Goal: Task Accomplishment & Management: Manage account settings

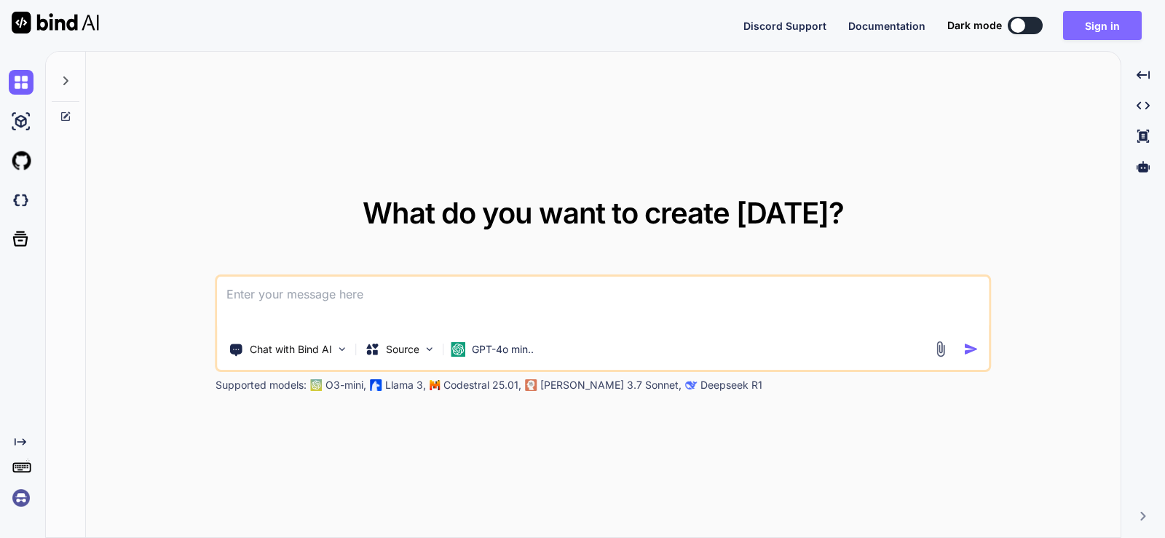
click at [1075, 33] on button "Sign in" at bounding box center [1102, 25] width 79 height 29
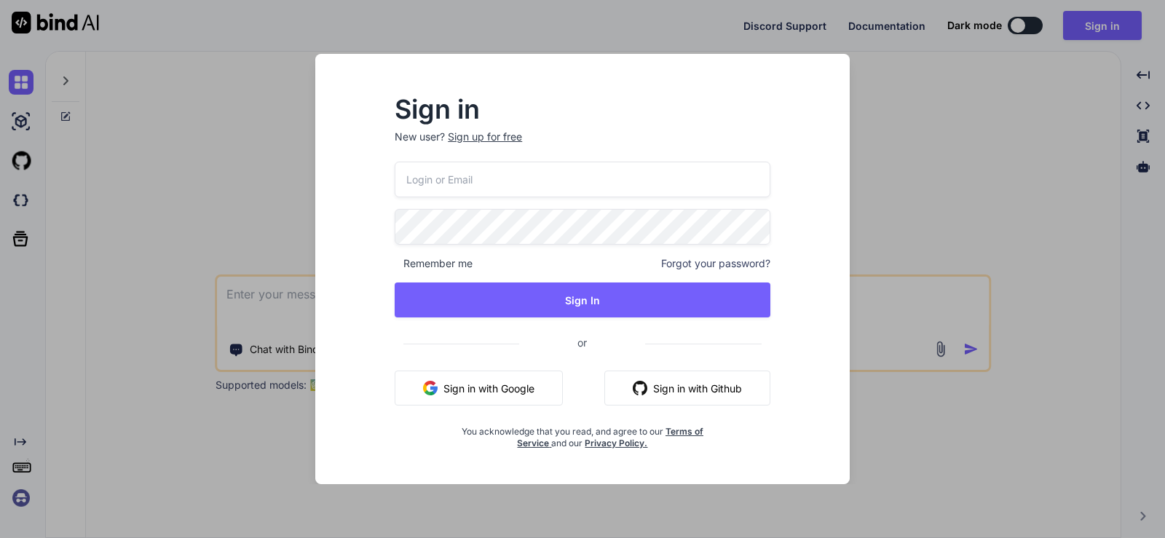
type input "[EMAIL_ADDRESS][DOMAIN_NAME]"
click at [413, 264] on span "Remember me" at bounding box center [434, 263] width 78 height 15
click at [397, 262] on span "Remember me" at bounding box center [434, 263] width 78 height 15
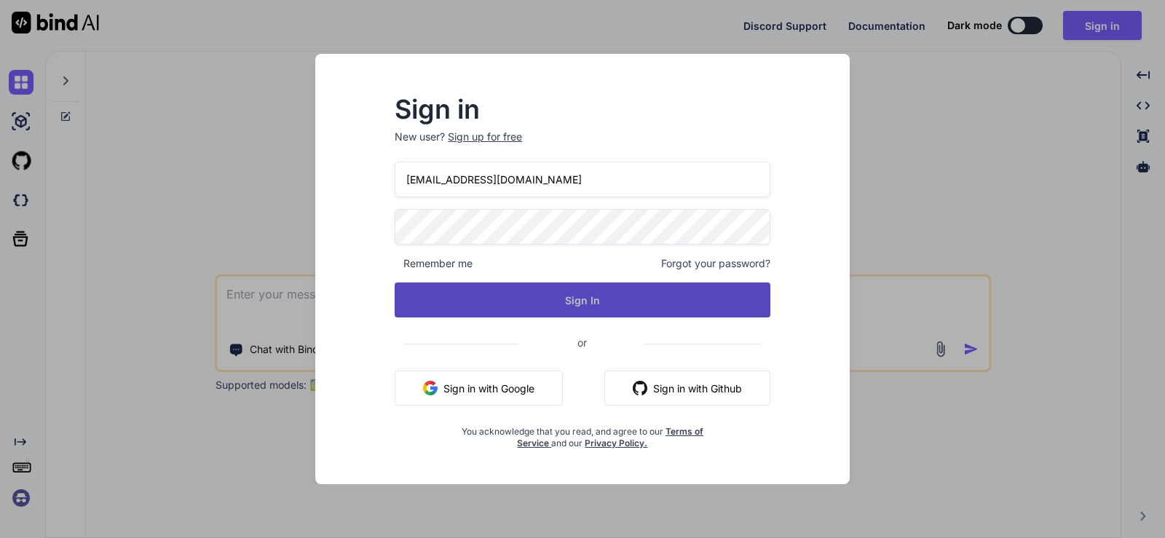
click at [473, 306] on button "Sign In" at bounding box center [583, 300] width 376 height 35
click at [562, 305] on button "Sign In" at bounding box center [583, 300] width 376 height 35
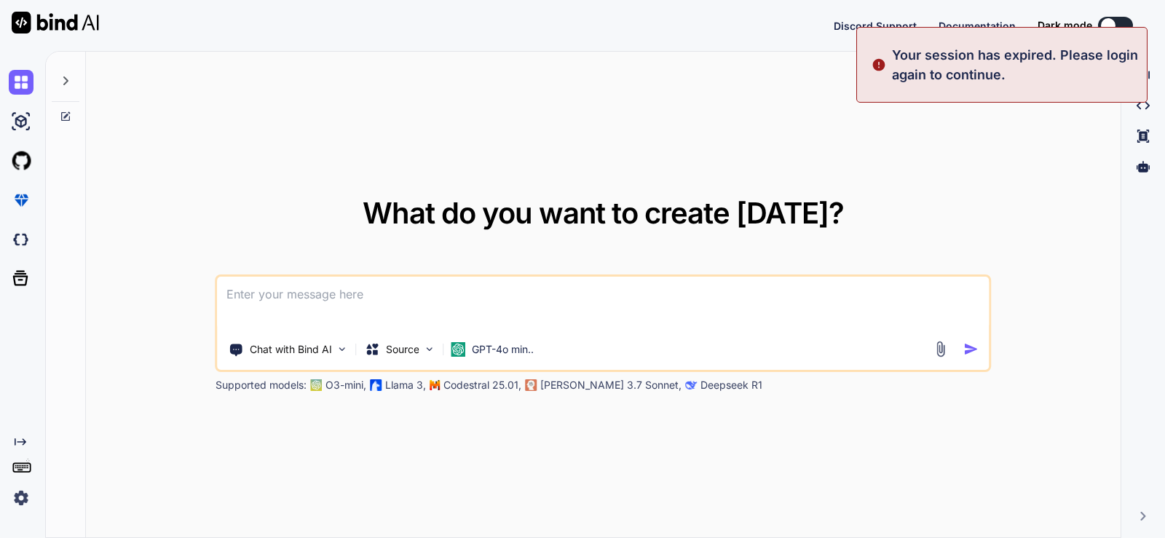
click at [24, 497] on img at bounding box center [21, 498] width 25 height 25
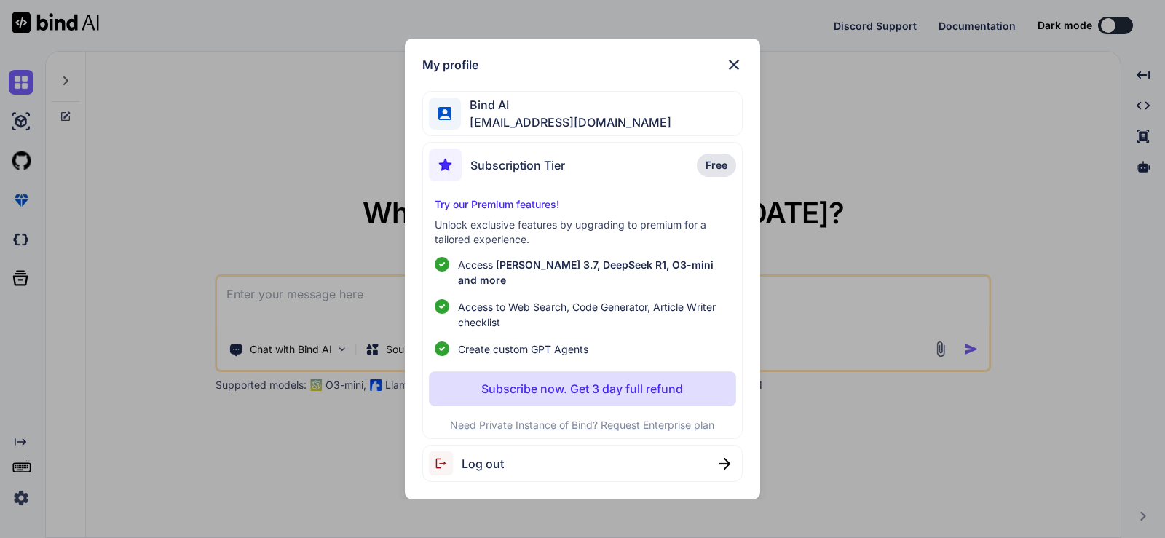
click at [171, 126] on div "My profile Bind AI [EMAIL_ADDRESS][DOMAIN_NAME] Subscription Tier Free Try our …" at bounding box center [582, 269] width 1165 height 538
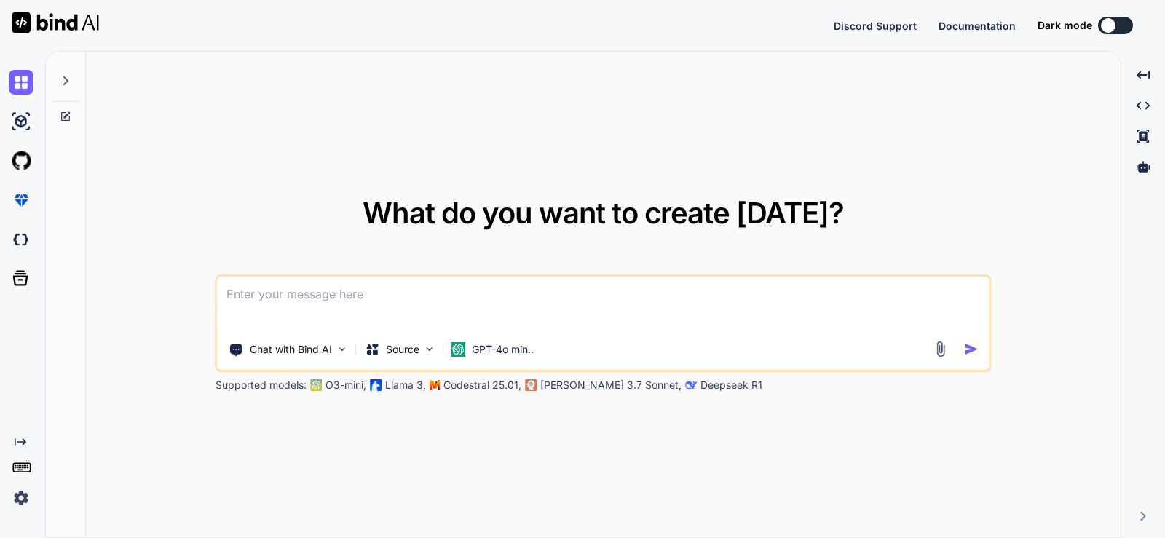
click at [20, 495] on img at bounding box center [21, 498] width 25 height 25
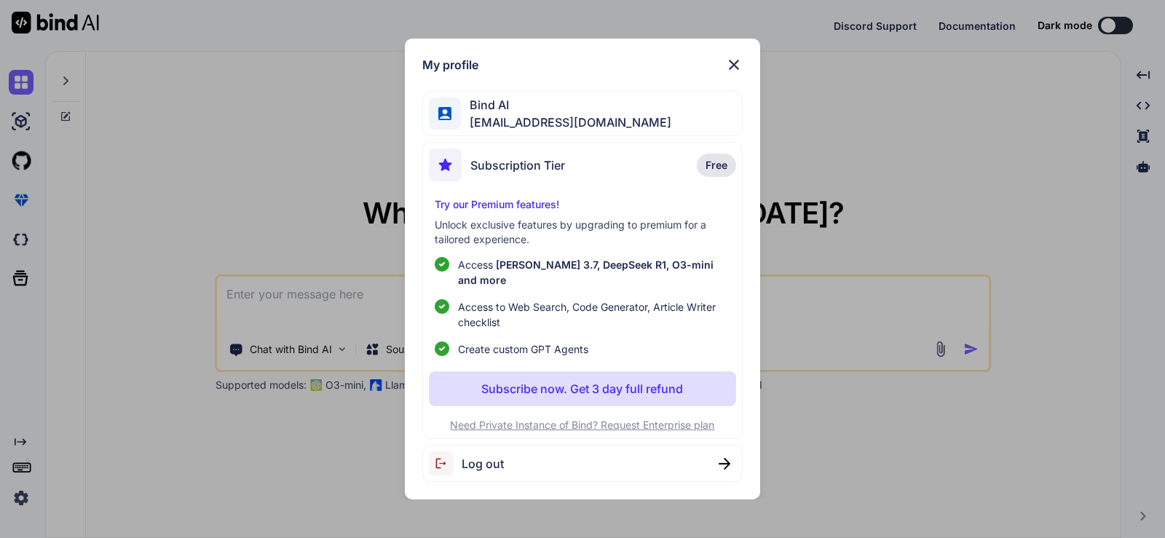
click at [734, 72] on img at bounding box center [733, 64] width 17 height 17
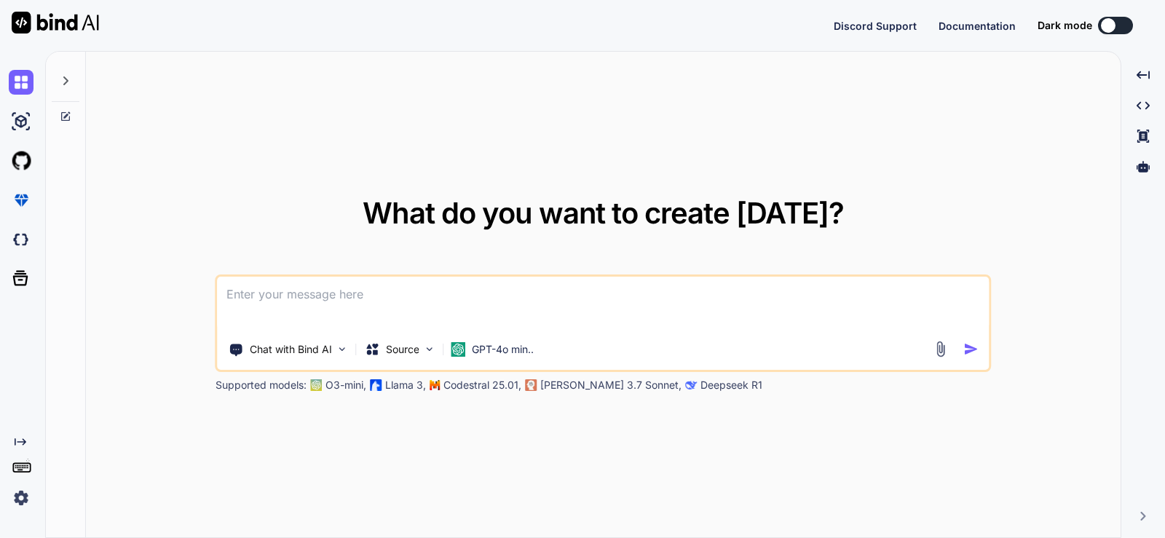
click at [20, 498] on img at bounding box center [21, 498] width 25 height 25
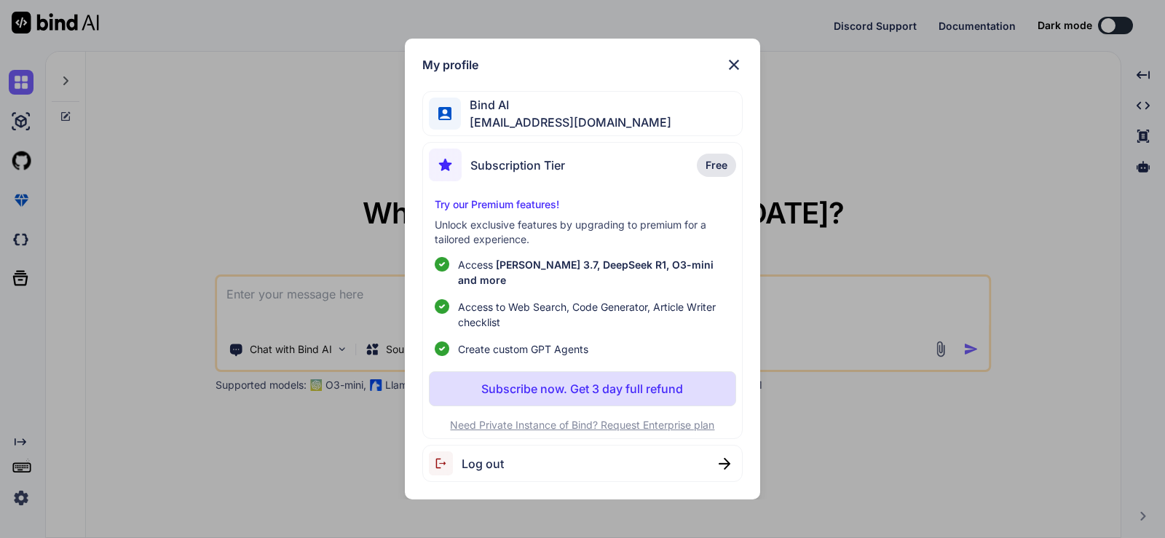
click at [733, 74] on img at bounding box center [733, 64] width 17 height 17
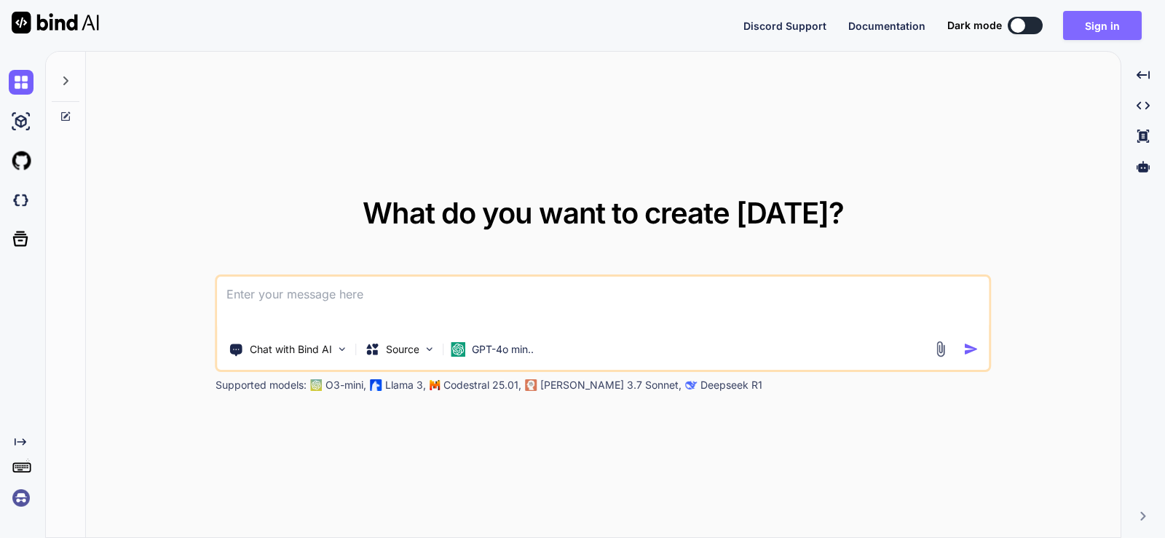
click at [1098, 30] on button "Sign in" at bounding box center [1102, 25] width 79 height 29
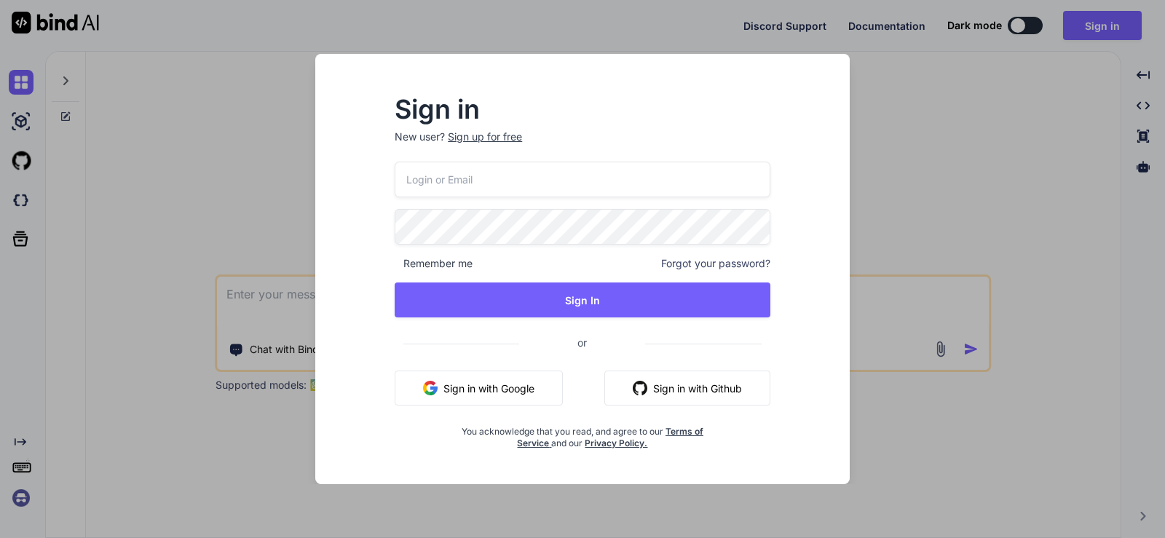
type input "[EMAIL_ADDRESS][DOMAIN_NAME]"
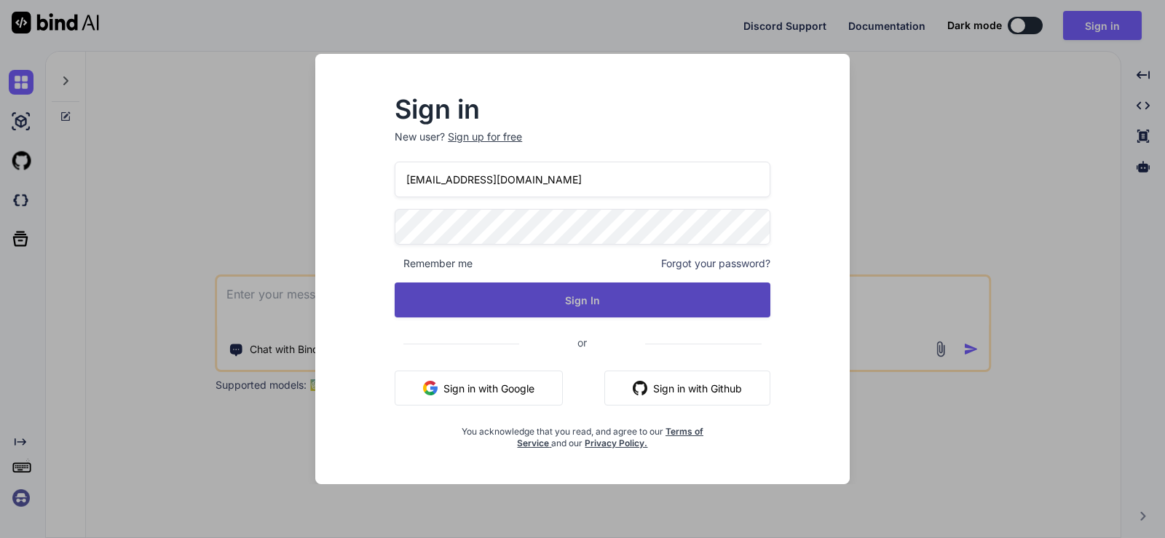
click at [481, 307] on button "Sign In" at bounding box center [583, 300] width 376 height 35
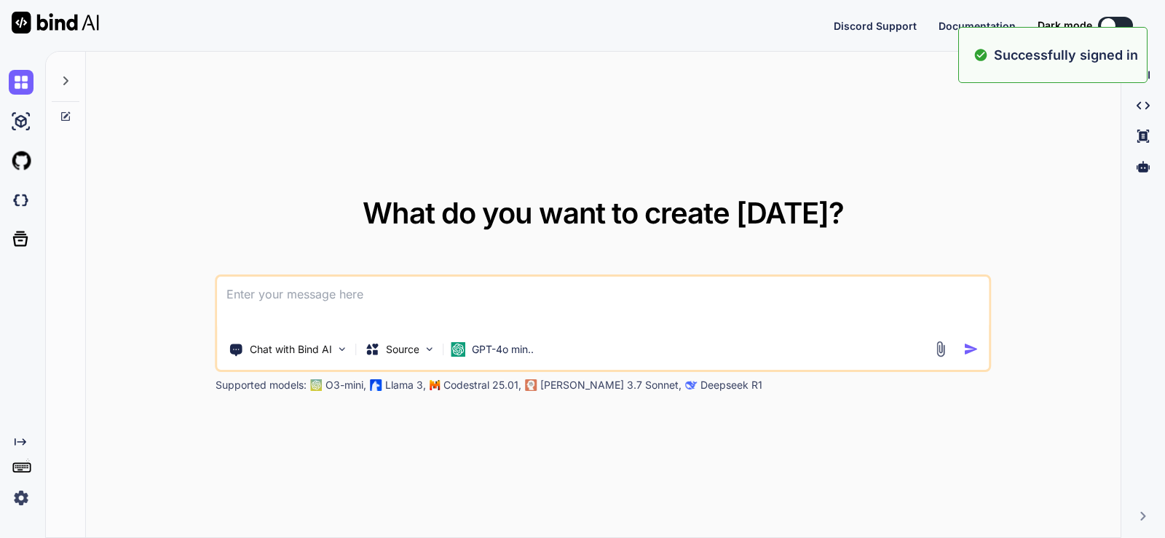
click at [19, 505] on img at bounding box center [21, 498] width 25 height 25
type textarea "x"
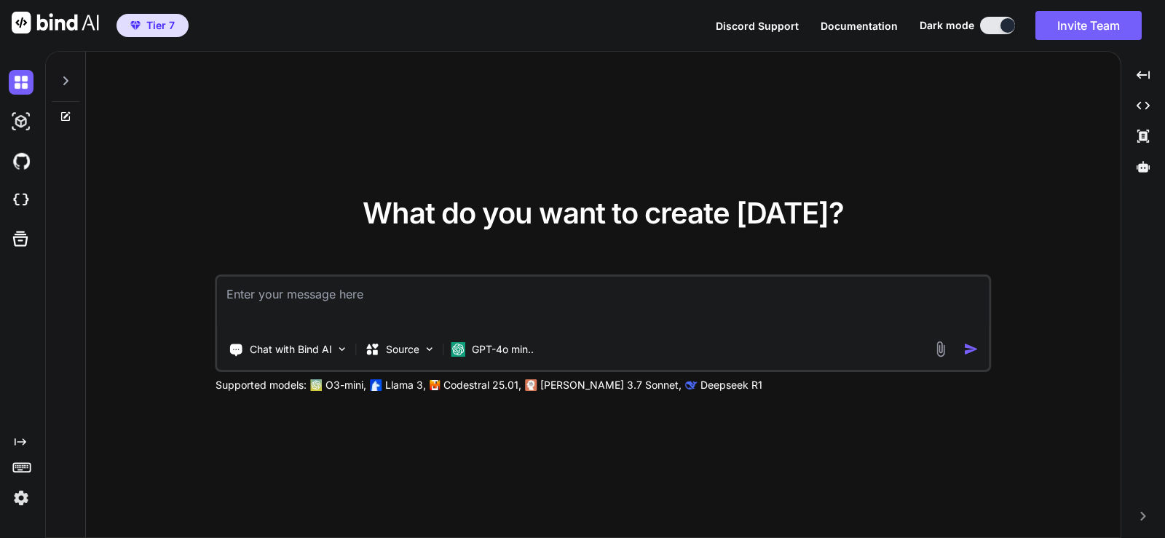
click at [24, 499] on img at bounding box center [21, 498] width 25 height 25
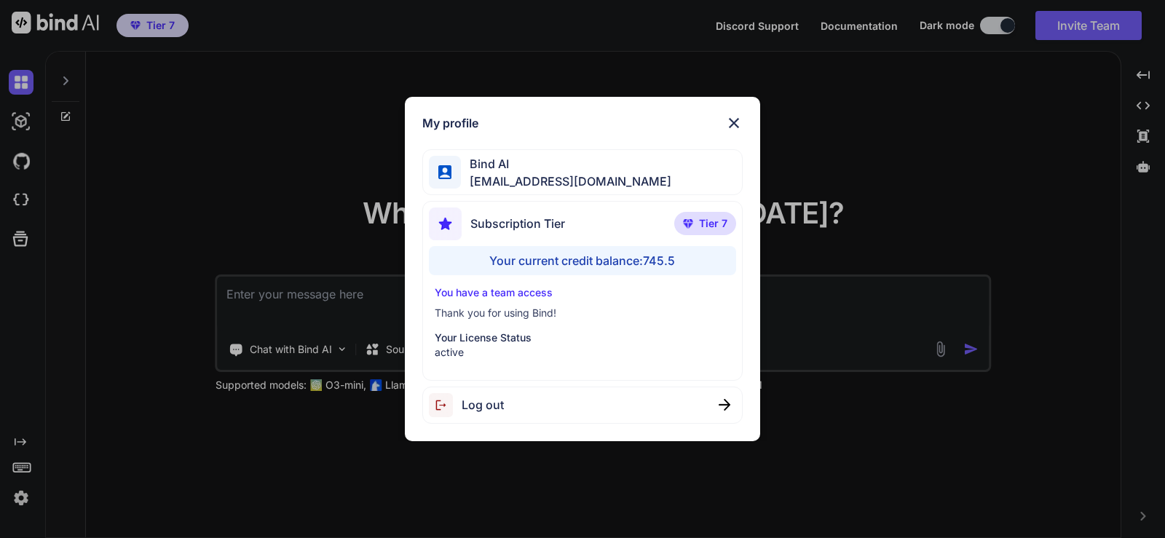
click at [727, 126] on img at bounding box center [733, 122] width 17 height 17
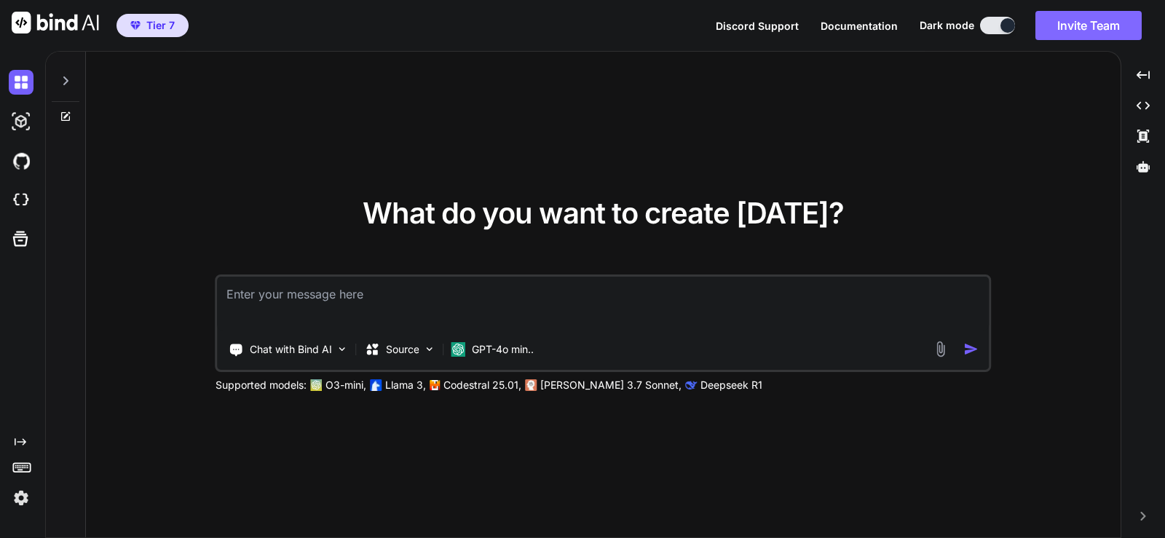
click at [1070, 28] on button "Invite Team" at bounding box center [1089, 25] width 106 height 29
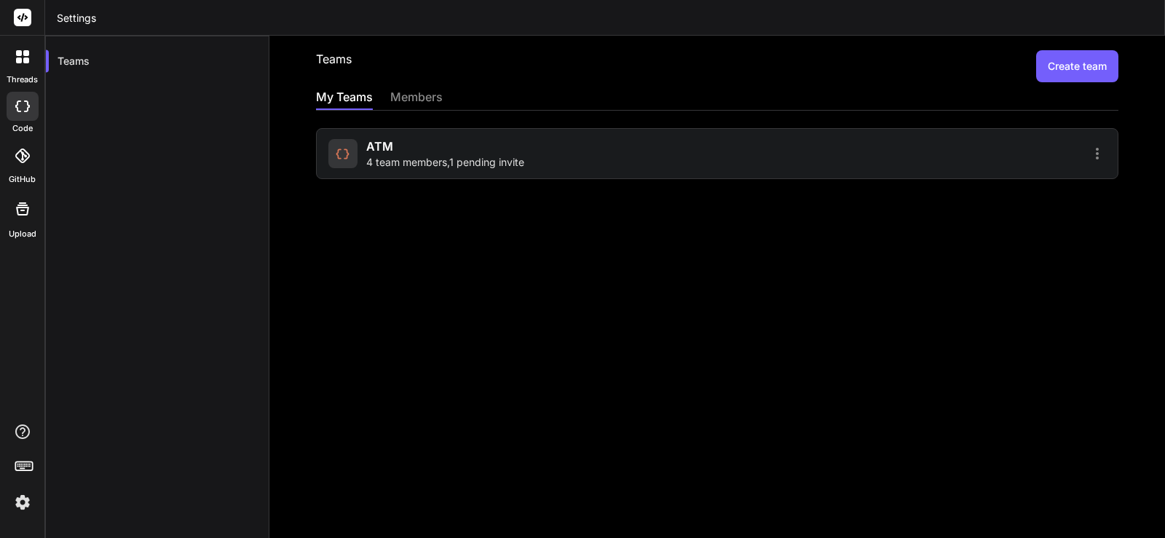
click at [338, 149] on icon at bounding box center [342, 153] width 15 height 15
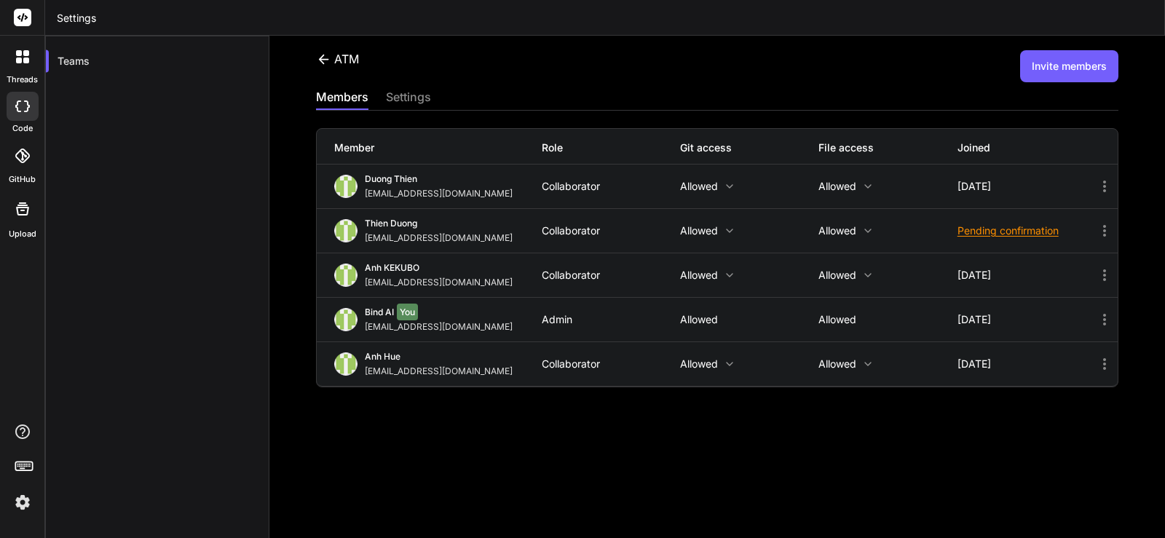
click at [553, 443] on div "ATM Invite members members settings Member Role Git access File access Joined D…" at bounding box center [717, 287] width 896 height 502
click at [1063, 73] on button "Invite members" at bounding box center [1069, 66] width 98 height 32
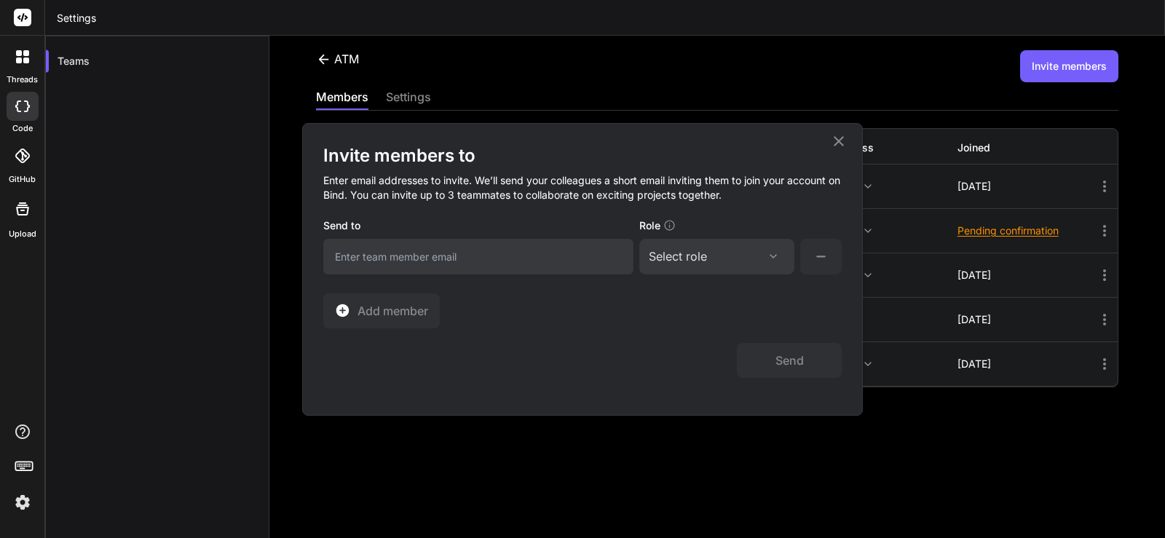
click at [345, 260] on input "email" at bounding box center [478, 257] width 310 height 36
paste input "[EMAIL_ADDRESS][DOMAIN_NAME]"
click at [334, 264] on input "[EMAIL_ADDRESS][DOMAIN_NAME]" at bounding box center [478, 257] width 310 height 36
type input "[EMAIL_ADDRESS][DOMAIN_NAME]"
click at [782, 264] on div "Select role" at bounding box center [717, 256] width 136 height 17
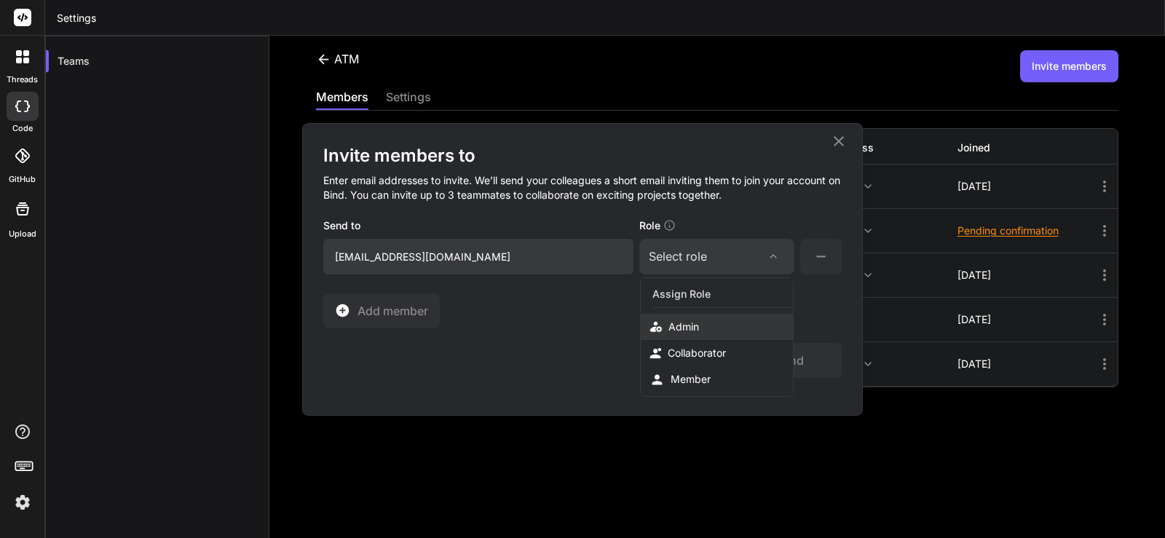
click at [679, 325] on div "Admin" at bounding box center [684, 327] width 31 height 15
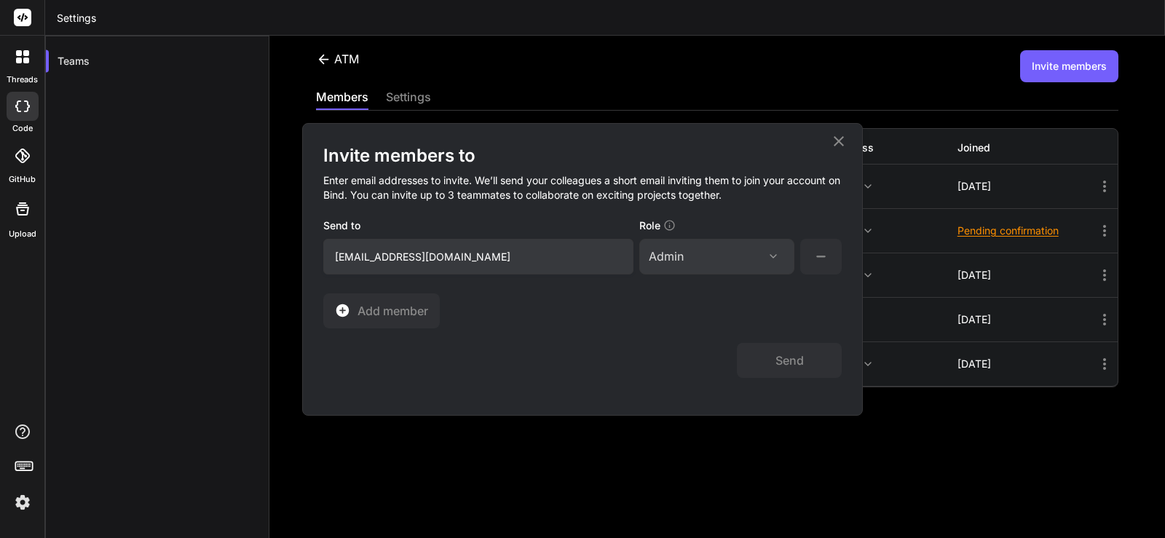
click at [837, 138] on icon at bounding box center [838, 141] width 17 height 17
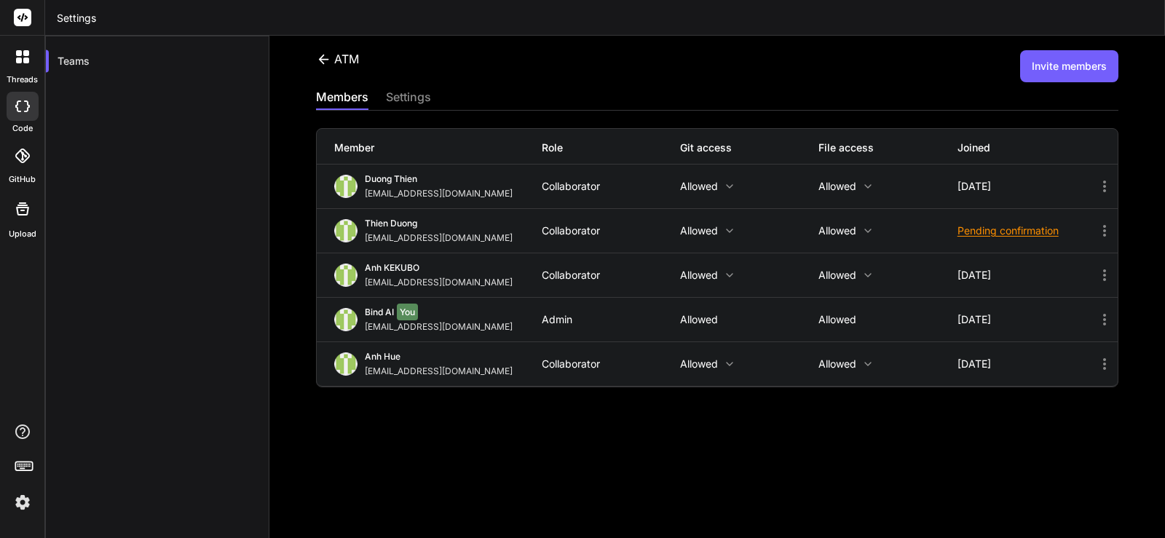
click at [1096, 189] on icon at bounding box center [1104, 186] width 17 height 17
click at [1094, 368] on div at bounding box center [582, 269] width 1165 height 538
click at [1103, 368] on icon at bounding box center [1104, 364] width 3 height 12
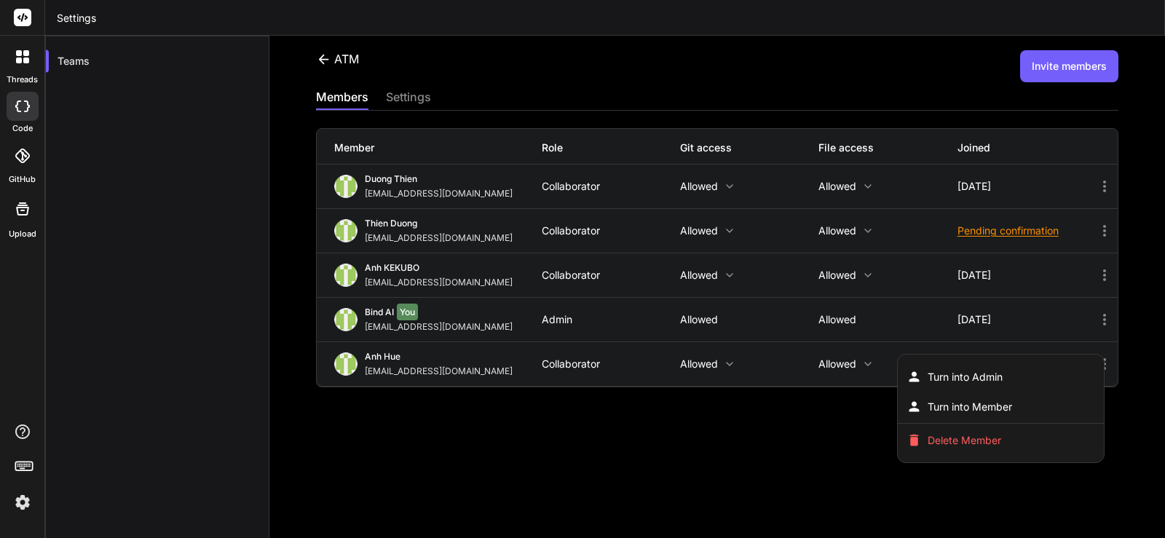
drag, startPoint x: 1053, startPoint y: 74, endPoint x: 1044, endPoint y: 76, distance: 9.7
click at [1052, 74] on div at bounding box center [582, 269] width 1165 height 538
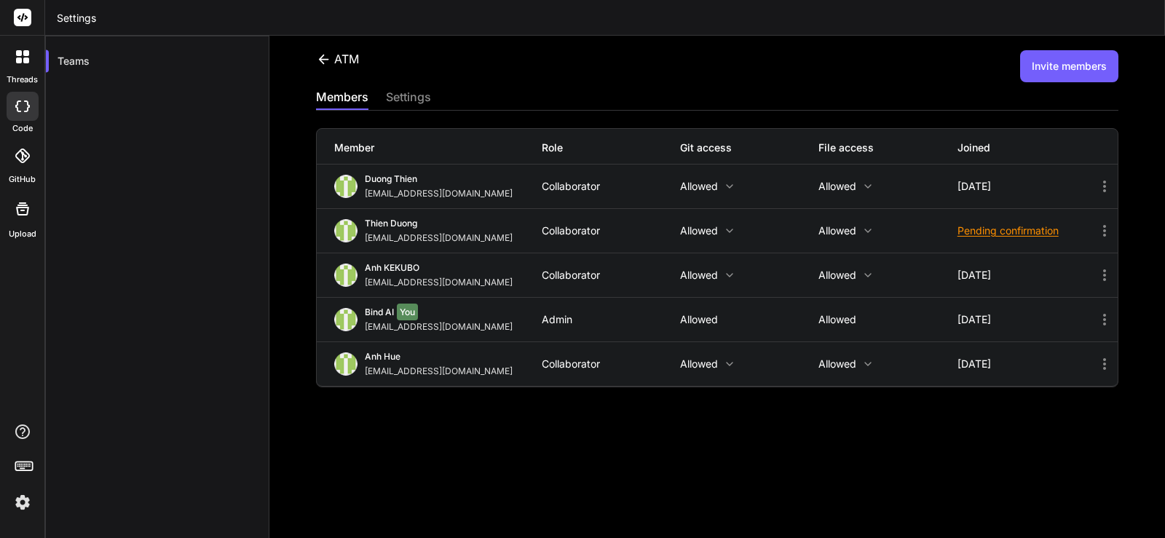
click at [1034, 77] on button "Invite members" at bounding box center [1069, 66] width 98 height 32
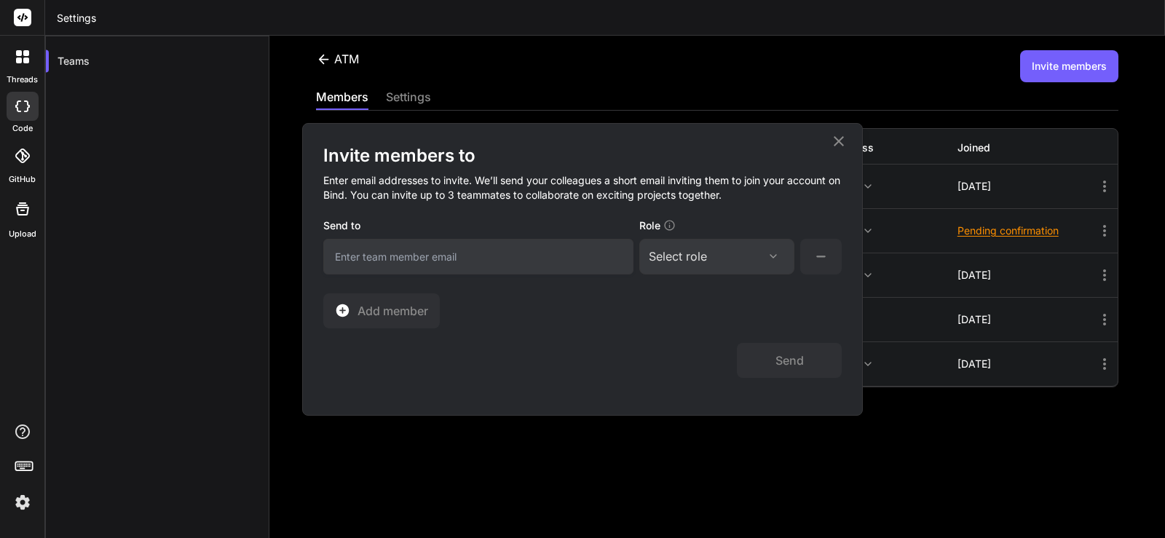
click at [532, 269] on input "email" at bounding box center [478, 257] width 310 height 36
paste input "Duongthovpn@gmail.com"
drag, startPoint x: 339, startPoint y: 255, endPoint x: 331, endPoint y: 253, distance: 8.1
click at [331, 253] on input "Duongthovpn@gmail.com" at bounding box center [478, 257] width 310 height 36
type input "duongthovpn@gmail.com"
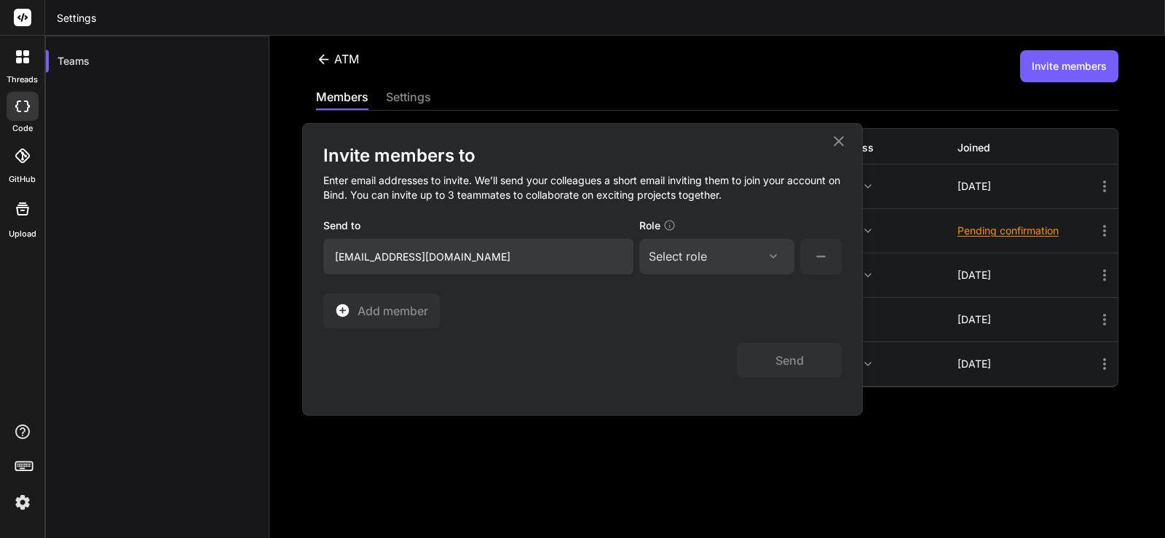
click at [772, 259] on icon at bounding box center [774, 257] width 12 height 12
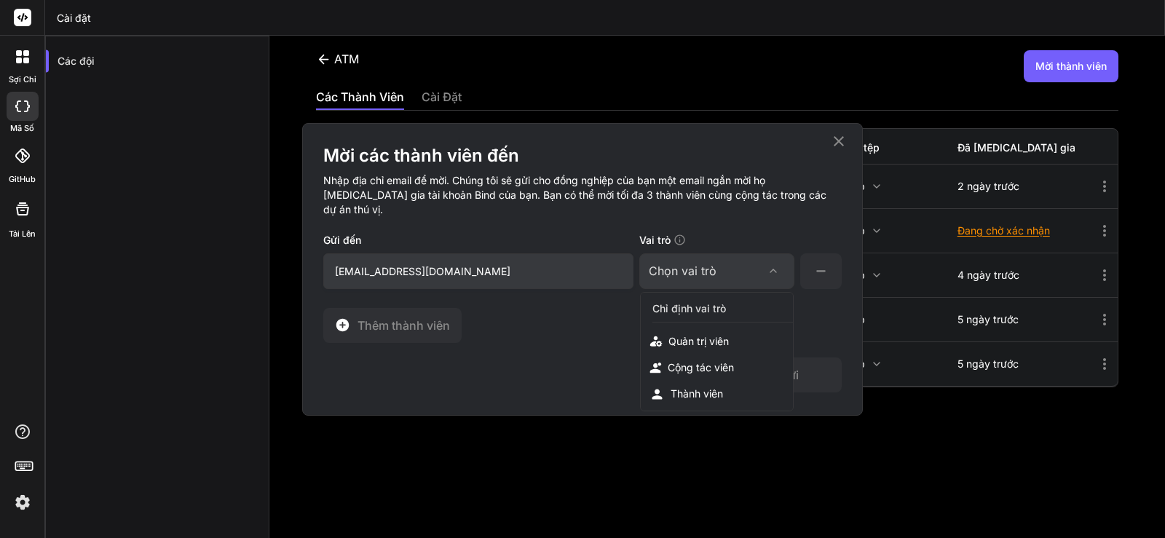
click at [842, 138] on icon at bounding box center [839, 140] width 10 height 10
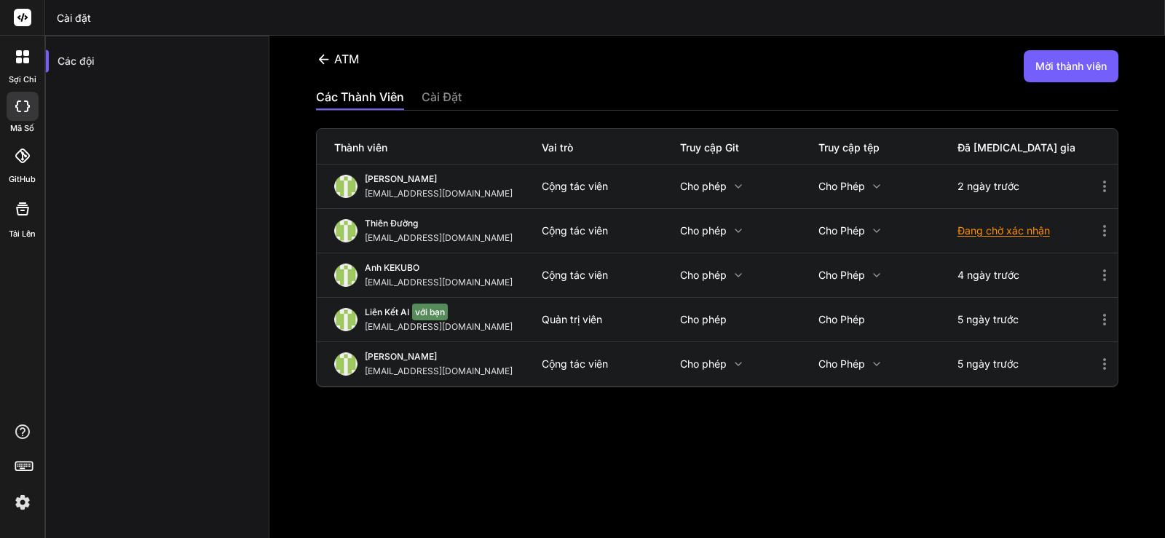
click at [1097, 187] on icon at bounding box center [1104, 186] width 17 height 17
click at [785, 67] on div at bounding box center [582, 269] width 1165 height 538
click at [1051, 75] on button "Mời thành viên" at bounding box center [1071, 66] width 95 height 32
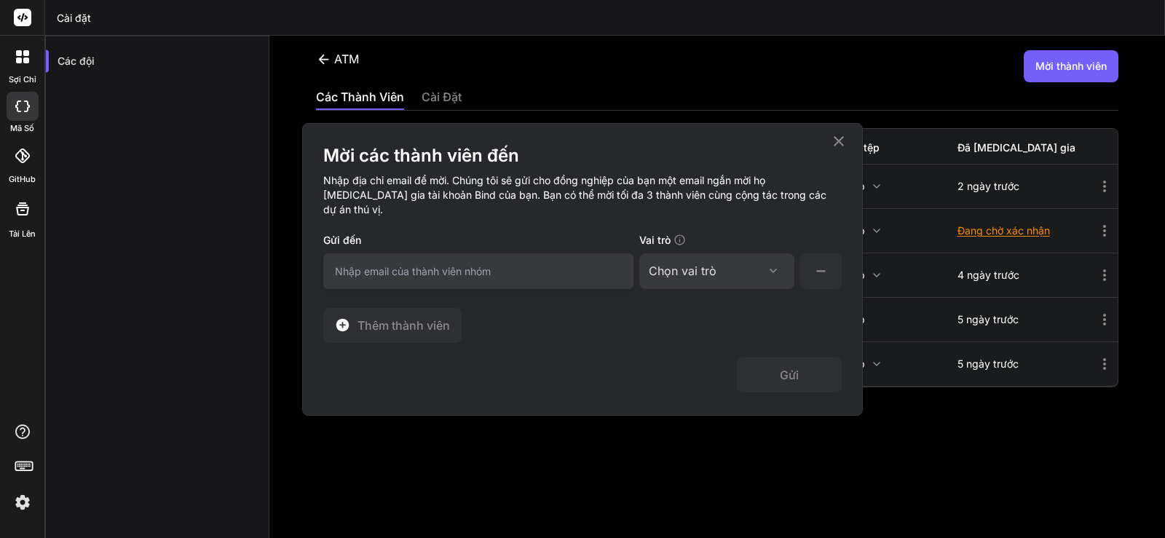
click at [354, 261] on input "email" at bounding box center [478, 271] width 310 height 36
paste input "Duongthovpn@gmail.com"
click at [707, 264] on font "Chọn vai trò" at bounding box center [683, 271] width 68 height 15
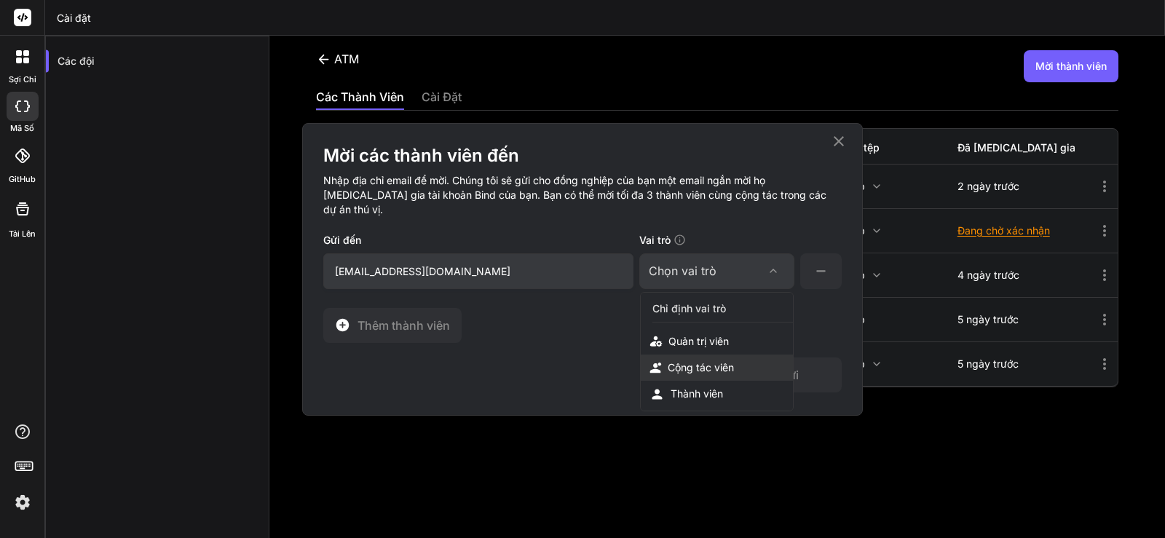
click at [722, 361] on font "Cộng tác viên" at bounding box center [701, 367] width 66 height 12
drag, startPoint x: 342, startPoint y: 257, endPoint x: 327, endPoint y: 257, distance: 14.6
click at [327, 257] on input "Duongthovpn@gmail.com" at bounding box center [478, 271] width 310 height 36
type input "duongthovpn@gmail.com"
click at [794, 368] on font "Gửi" at bounding box center [789, 375] width 19 height 15
